Goal: Transaction & Acquisition: Book appointment/travel/reservation

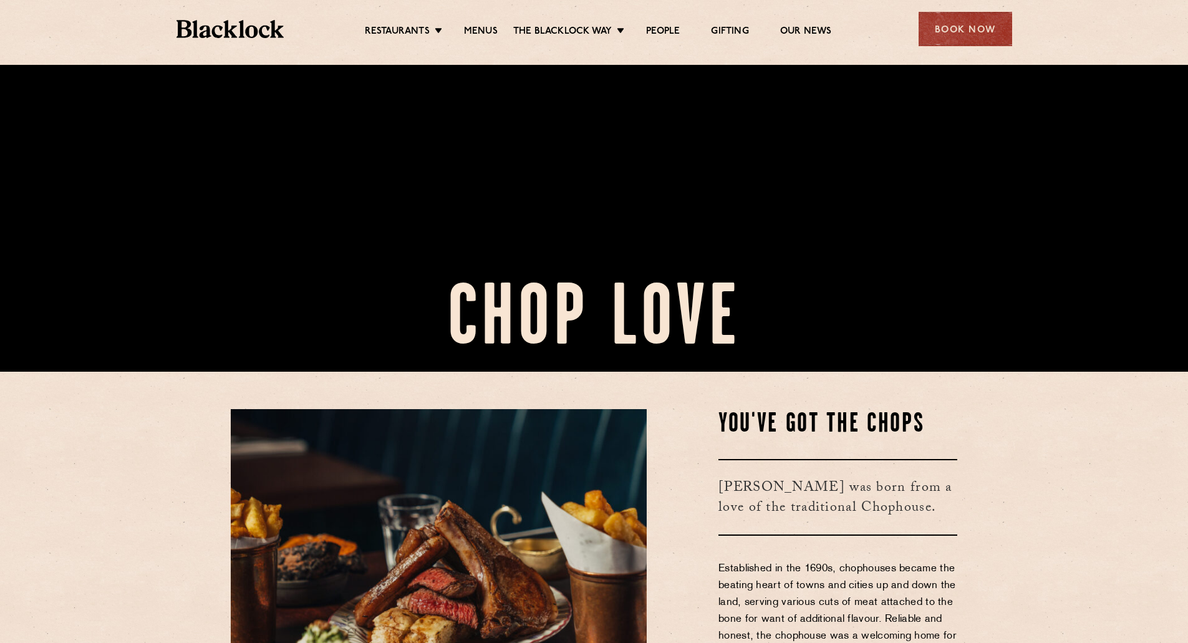
scroll to position [250, 0]
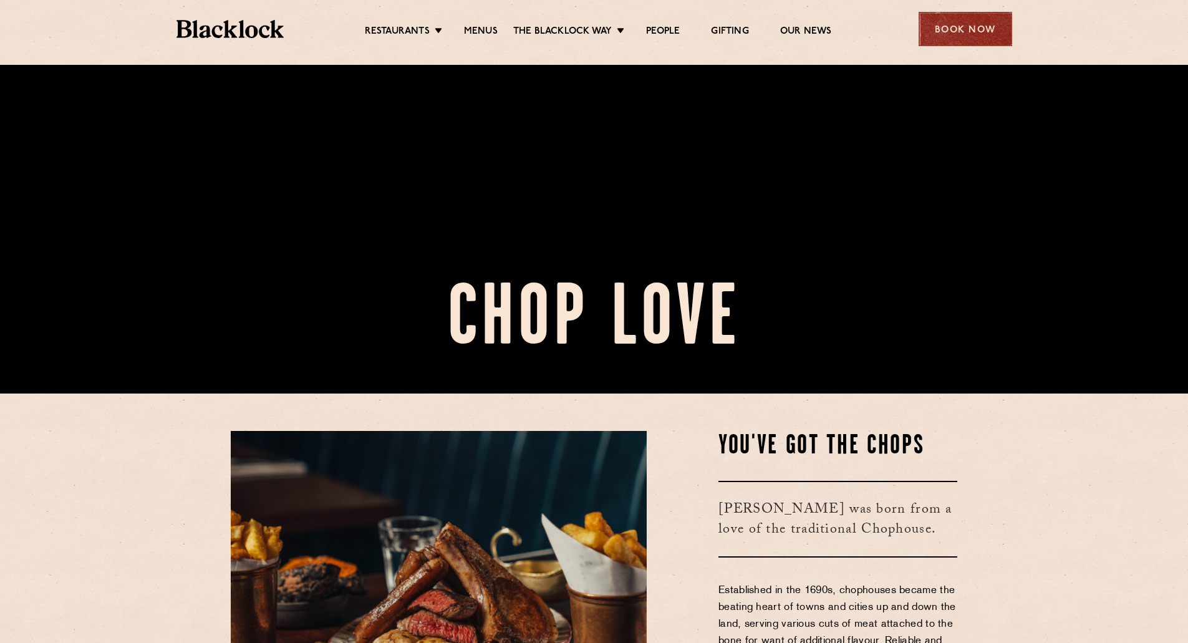
click at [974, 20] on div "Book Now" at bounding box center [966, 29] width 94 height 34
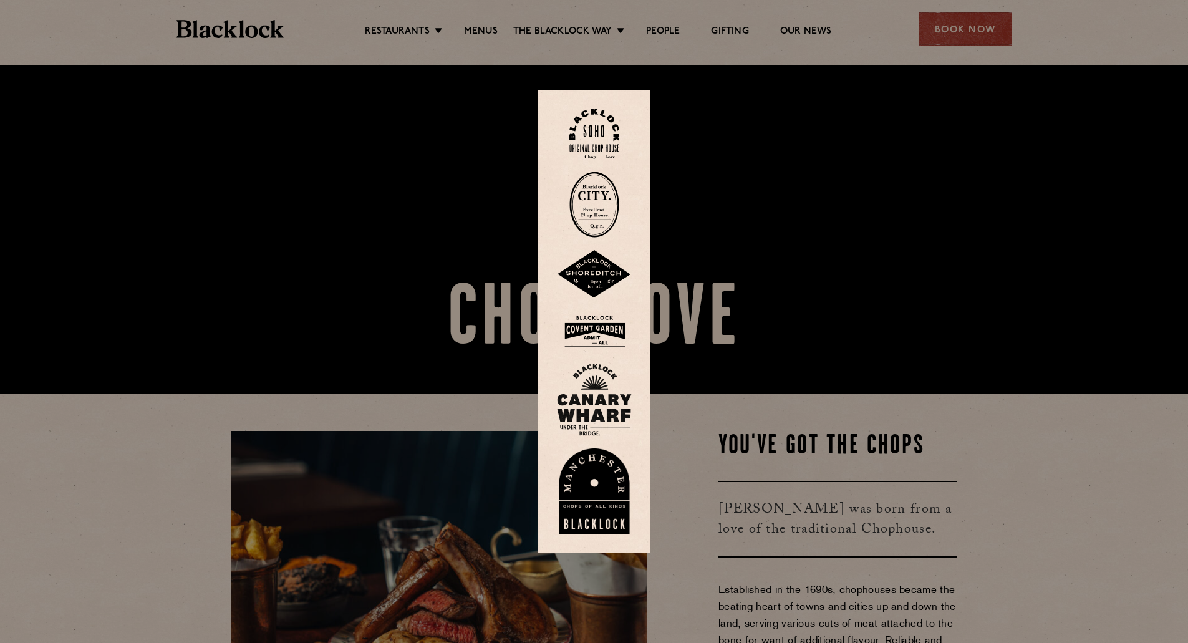
click at [959, 41] on div at bounding box center [594, 321] width 1188 height 643
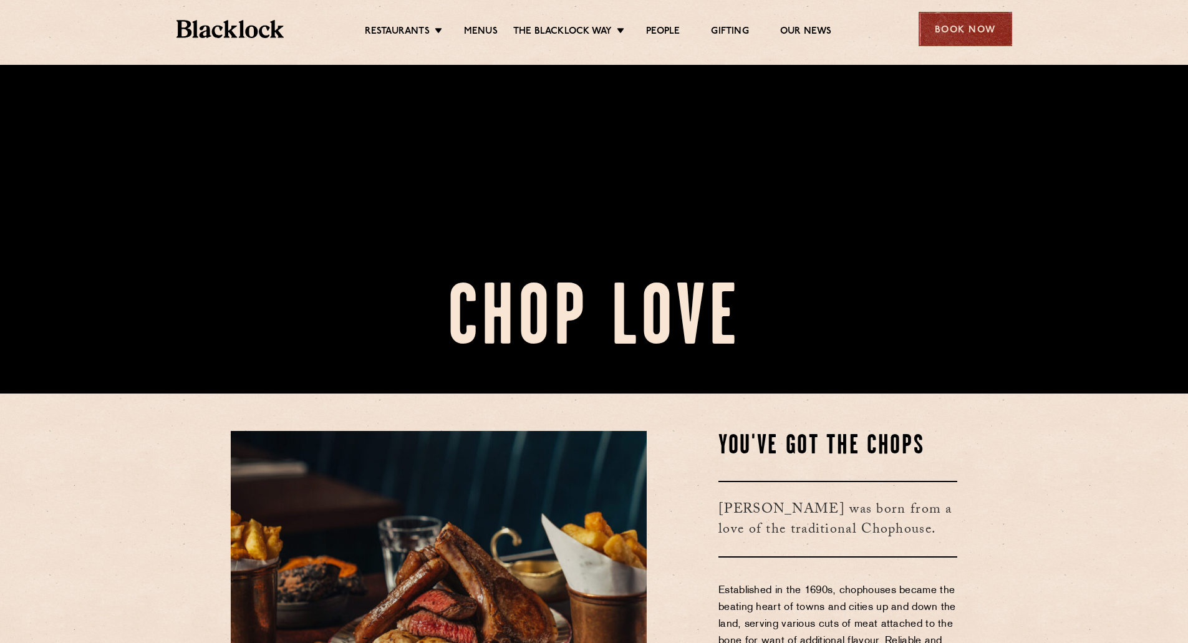
click at [978, 28] on div "Book Now" at bounding box center [966, 29] width 94 height 34
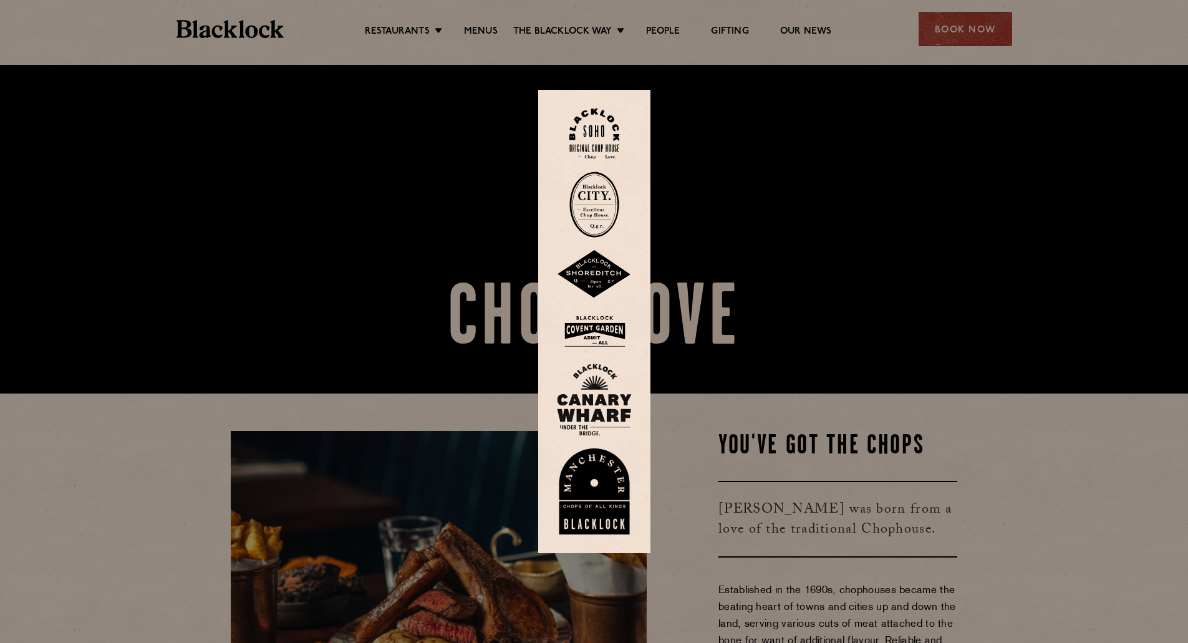
click at [601, 146] on img at bounding box center [595, 134] width 50 height 51
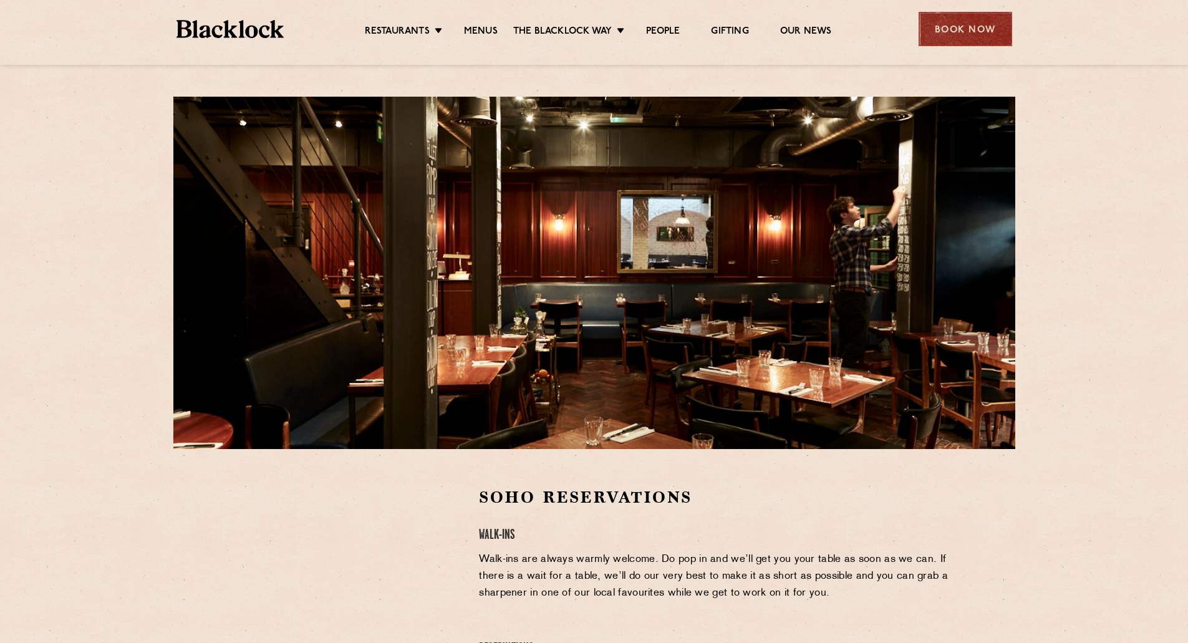
click at [958, 38] on div "Book Now" at bounding box center [966, 29] width 94 height 34
